Goal: Transaction & Acquisition: Purchase product/service

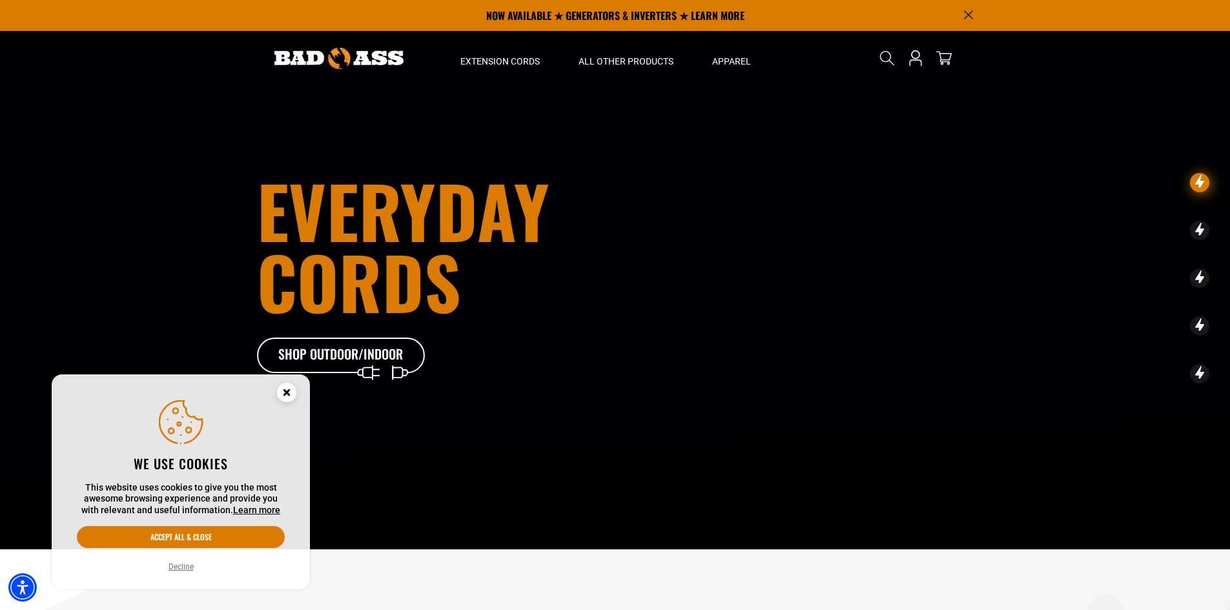
click at [290, 392] on circle "Cookie Consent" at bounding box center [286, 392] width 19 height 19
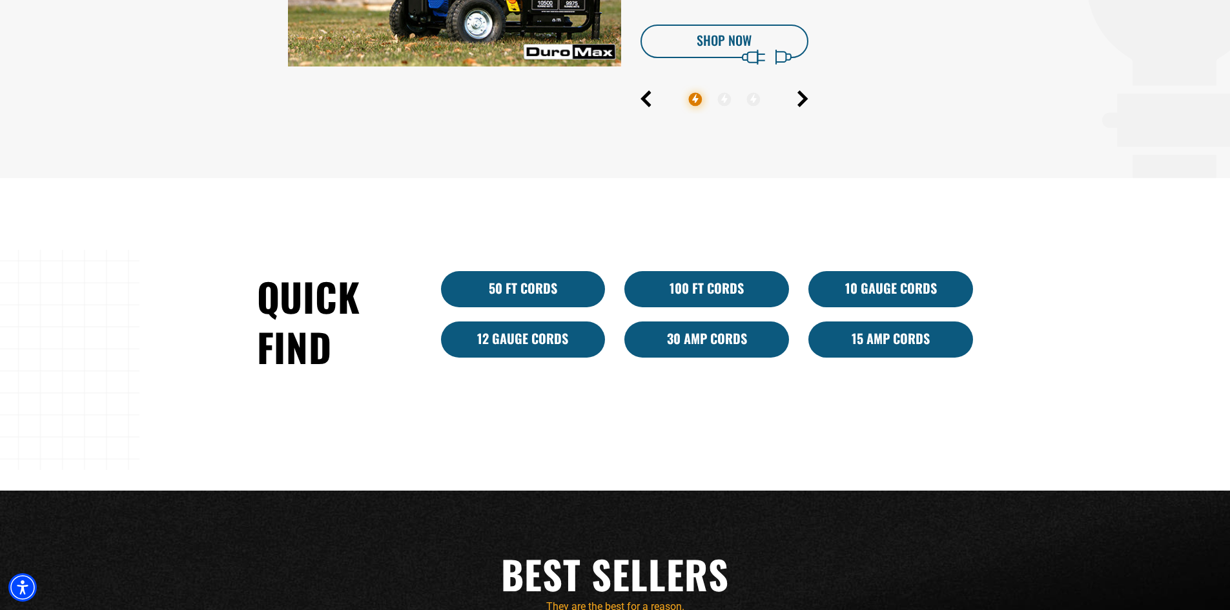
scroll to position [775, 0]
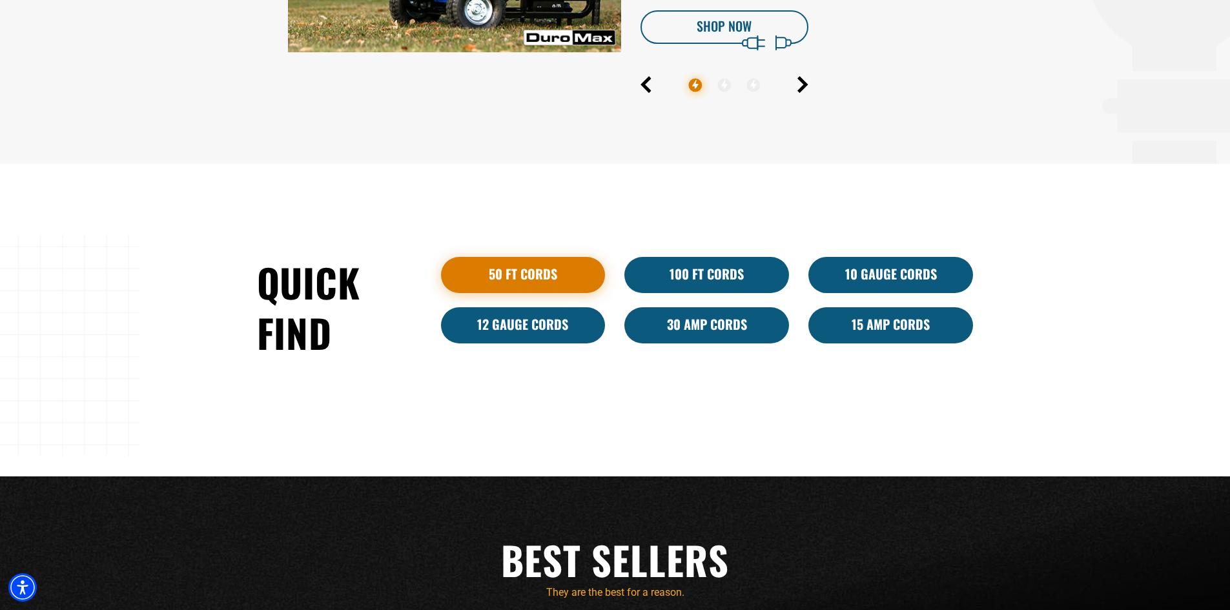
click at [539, 270] on link "50 ft cords" at bounding box center [523, 275] width 165 height 36
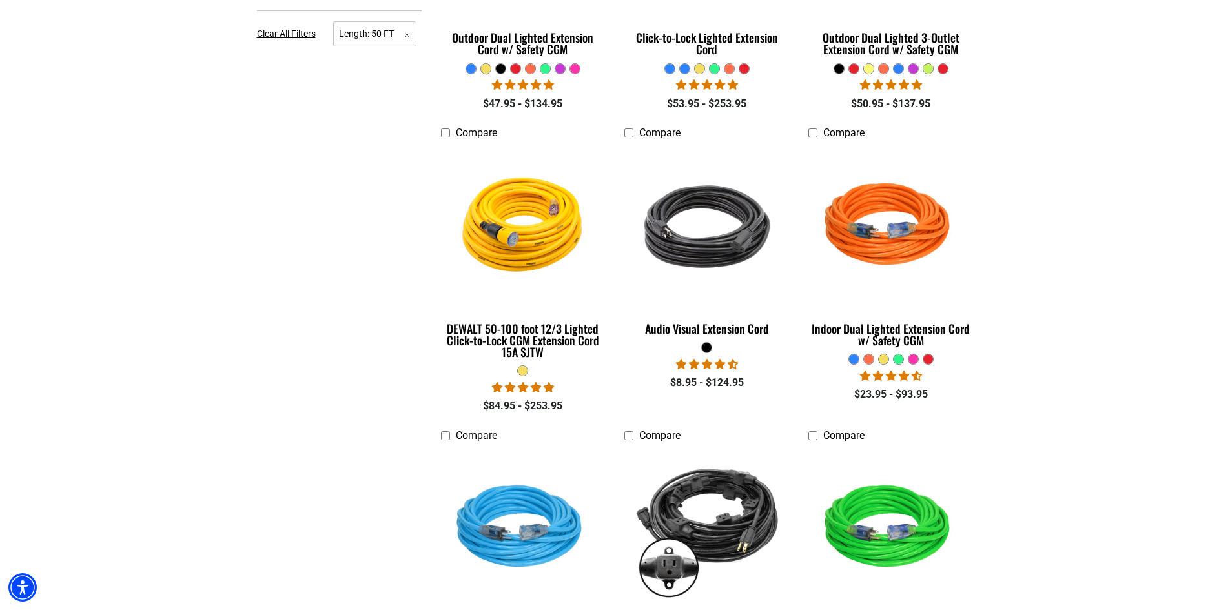
scroll to position [560, 0]
